Goal: Task Accomplishment & Management: Use online tool/utility

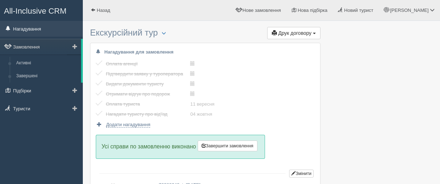
click at [39, 27] on link "Нагадування" at bounding box center [41, 29] width 83 height 16
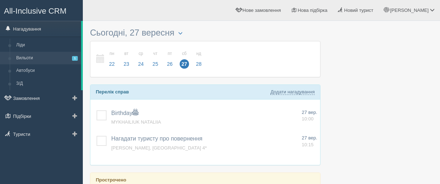
click at [31, 56] on link "Вильоти 1" at bounding box center [47, 58] width 68 height 13
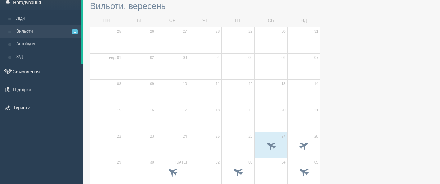
scroll to position [72, 0]
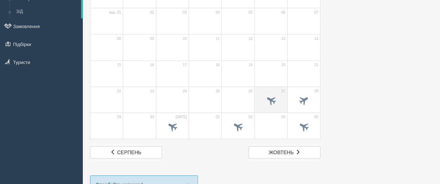
click at [282, 94] on div at bounding box center [270, 101] width 25 height 15
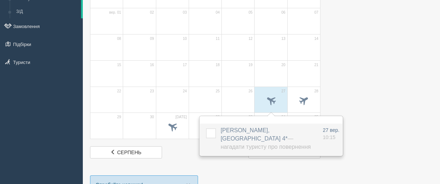
click at [249, 128] on span "ILCHENKO HALYNA, Palm Beach 4* — Нагадати туристу про повернення" at bounding box center [266, 139] width 90 height 23
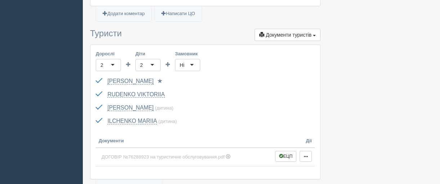
scroll to position [216, 0]
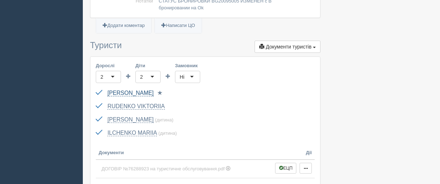
click at [143, 90] on link "[PERSON_NAME]" at bounding box center [130, 93] width 46 height 6
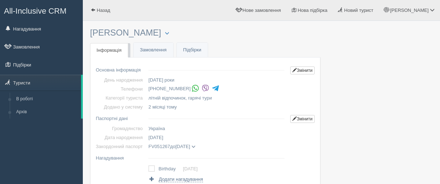
click at [202, 88] on img at bounding box center [206, 89] width 8 height 8
